Goal: Find specific page/section: Find specific page/section

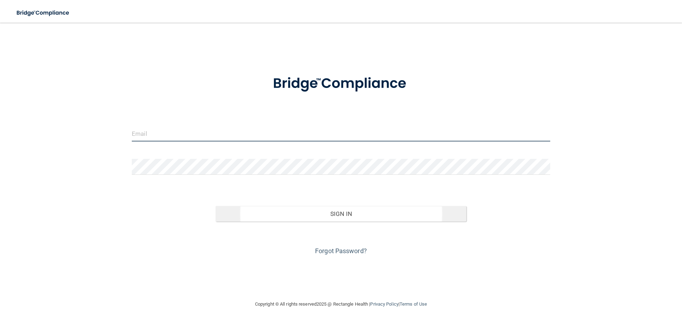
type input "[EMAIL_ADDRESS][DOMAIN_NAME]"
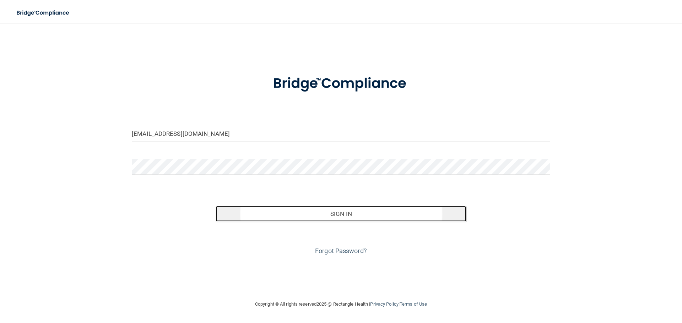
click at [336, 213] on button "Sign In" at bounding box center [341, 214] width 251 height 16
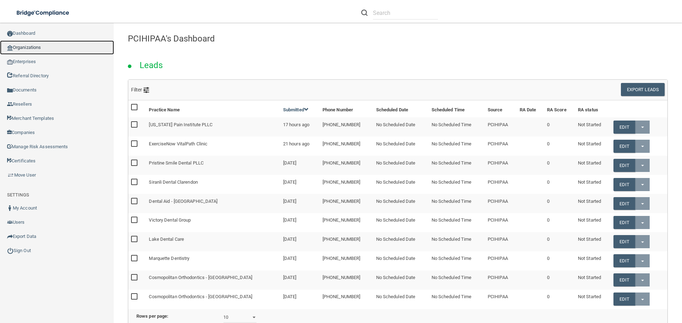
click at [32, 49] on link "Organizations" at bounding box center [57, 47] width 114 height 14
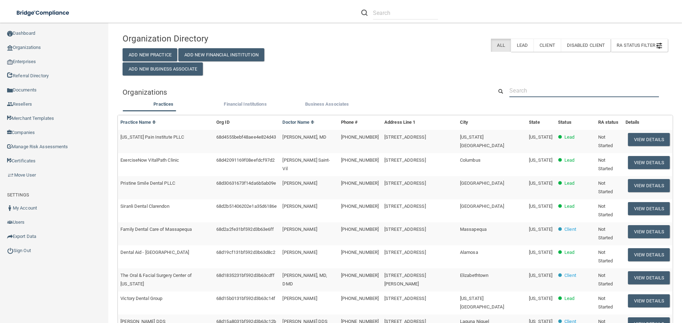
click at [557, 89] on input "text" at bounding box center [583, 90] width 149 height 13
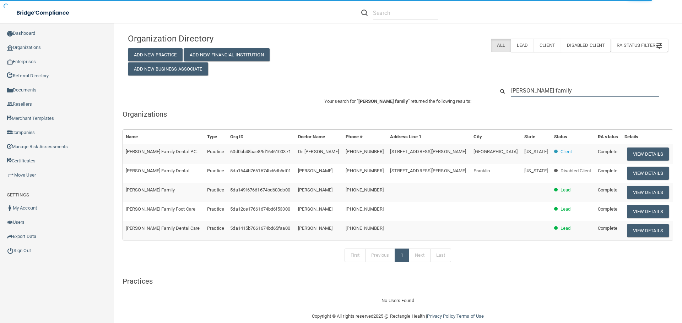
type input "anderson family"
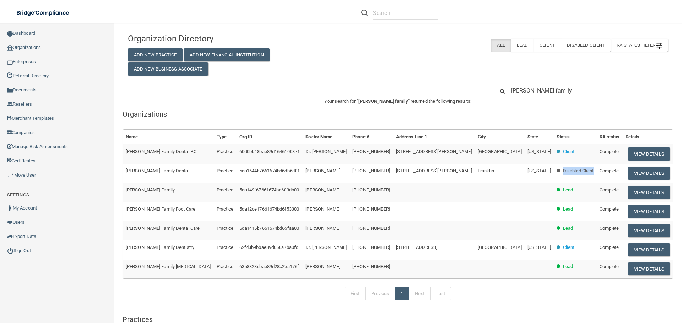
drag, startPoint x: 544, startPoint y: 171, endPoint x: 575, endPoint y: 171, distance: 30.9
click at [575, 171] on tr "Anderson Family Dental Practice 5da1644b7661674bd6db6d01 Charles Anderson (414)…" at bounding box center [398, 173] width 550 height 19
click at [630, 155] on button "View Details" at bounding box center [649, 154] width 42 height 13
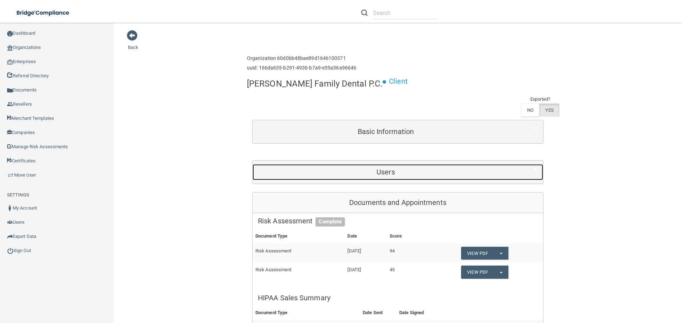
click at [391, 168] on h5 "Users" at bounding box center [386, 172] width 256 height 8
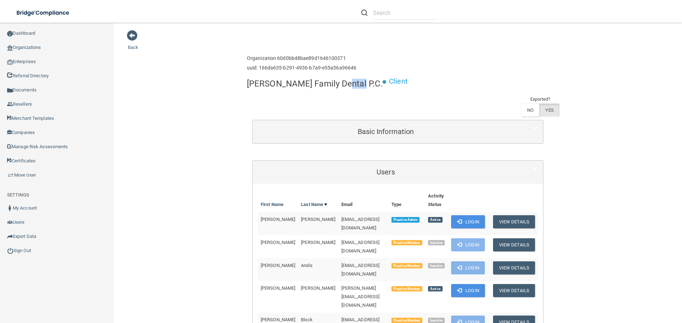
drag, startPoint x: 351, startPoint y: 85, endPoint x: 336, endPoint y: 85, distance: 14.9
click at [336, 85] on h4 "[PERSON_NAME] Family Dental P.C." at bounding box center [315, 83] width 136 height 9
drag, startPoint x: 343, startPoint y: 83, endPoint x: 358, endPoint y: 65, distance: 22.9
click at [382, 54] on div "Enterprise » Organization 60d0bb48bae89d1646100371 uuid: 166da635-b291-4936-b7a…" at bounding box center [398, 63] width 302 height 23
drag, startPoint x: 350, startPoint y: 85, endPoint x: 233, endPoint y: 86, distance: 117.2
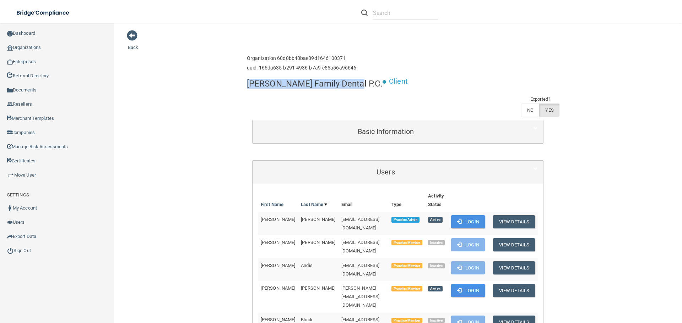
click at [354, 87] on h4 "[PERSON_NAME] Family Dental P.C." at bounding box center [315, 83] width 136 height 9
drag, startPoint x: 351, startPoint y: 84, endPoint x: 238, endPoint y: 85, distance: 114.0
copy h4 "[PERSON_NAME] Family Dental P.C."
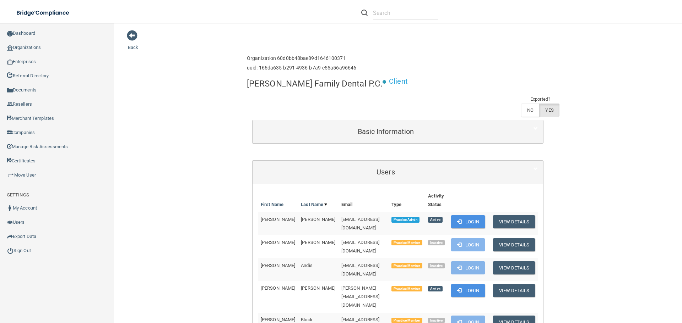
click at [442, 66] on div "Enterprise » Organization 60d0bb48bae89d1646100371 uuid: 166da635-b291-4936-b7a…" at bounding box center [398, 63] width 302 height 23
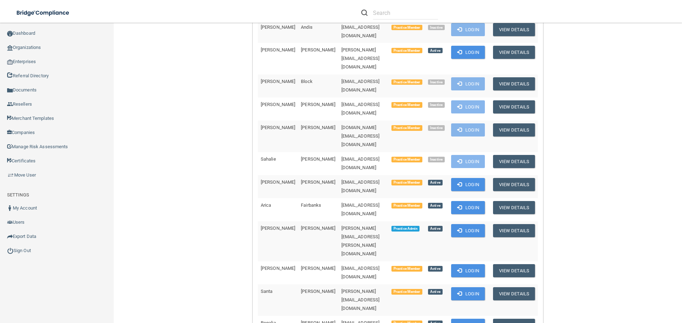
scroll to position [249, 0]
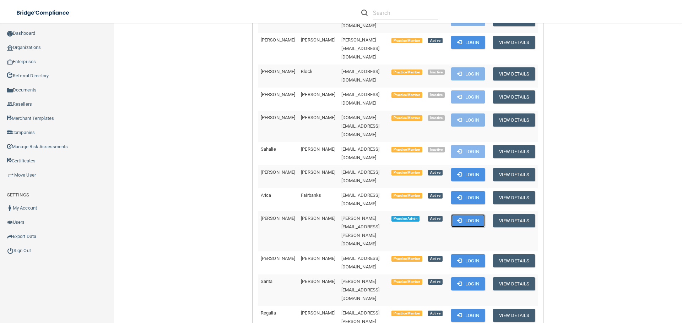
click at [470, 214] on button "Login" at bounding box center [468, 220] width 34 height 13
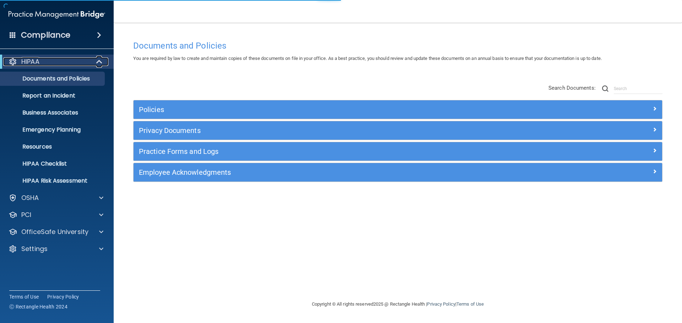
click at [97, 63] on span at bounding box center [100, 62] width 6 height 9
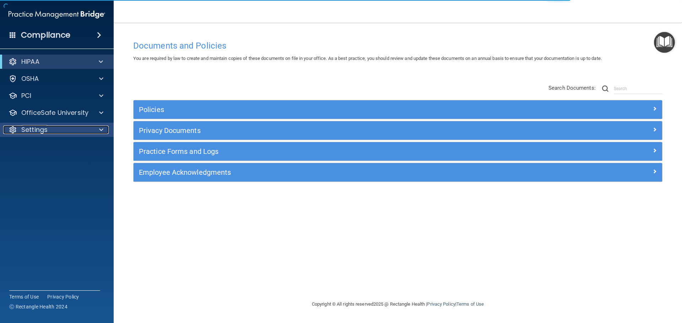
click at [46, 133] on p "Settings" at bounding box center [34, 130] width 26 height 9
click at [58, 130] on div "Settings" at bounding box center [47, 130] width 88 height 9
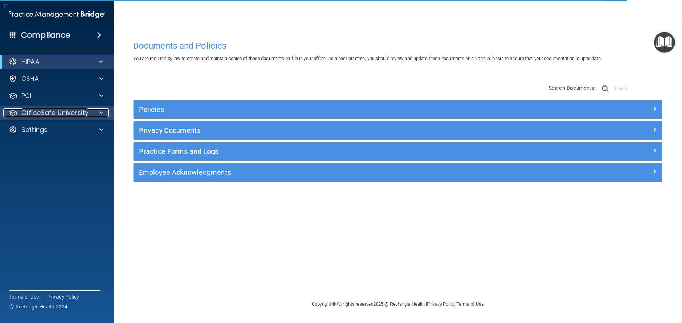
click at [60, 114] on p "OfficeSafe University" at bounding box center [54, 113] width 67 height 9
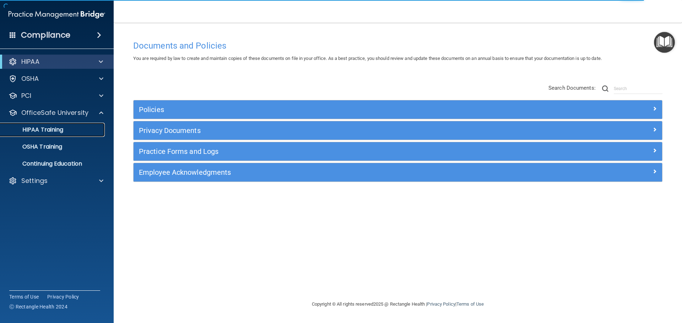
click at [45, 129] on p "HIPAA Training" at bounding box center [34, 129] width 59 height 7
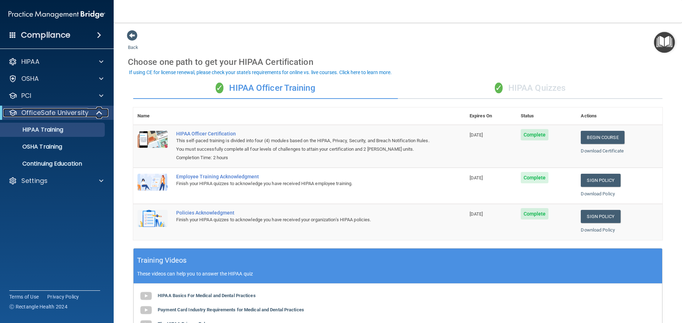
click at [92, 112] on div at bounding box center [99, 113] width 17 height 9
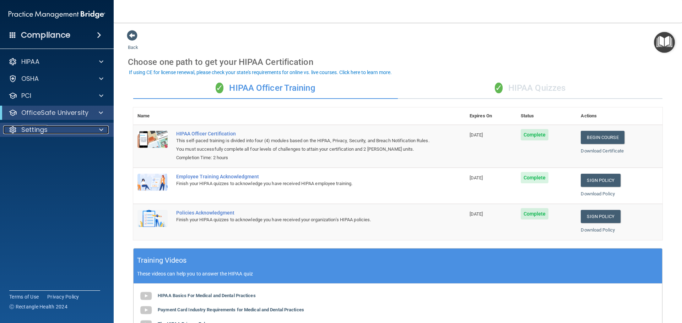
click at [86, 128] on div "Settings" at bounding box center [47, 130] width 88 height 9
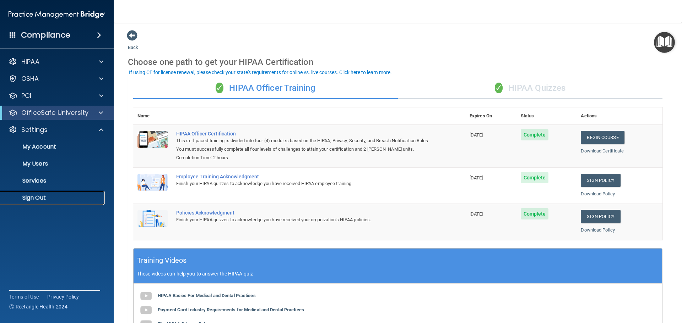
click at [42, 198] on p "Sign Out" at bounding box center [53, 198] width 97 height 7
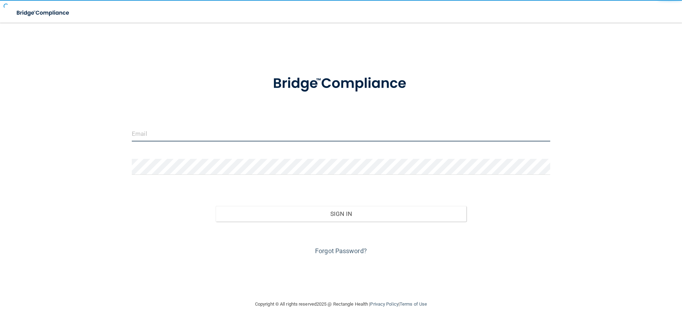
type input "[EMAIL_ADDRESS][DOMAIN_NAME]"
